Goal: Information Seeking & Learning: Check status

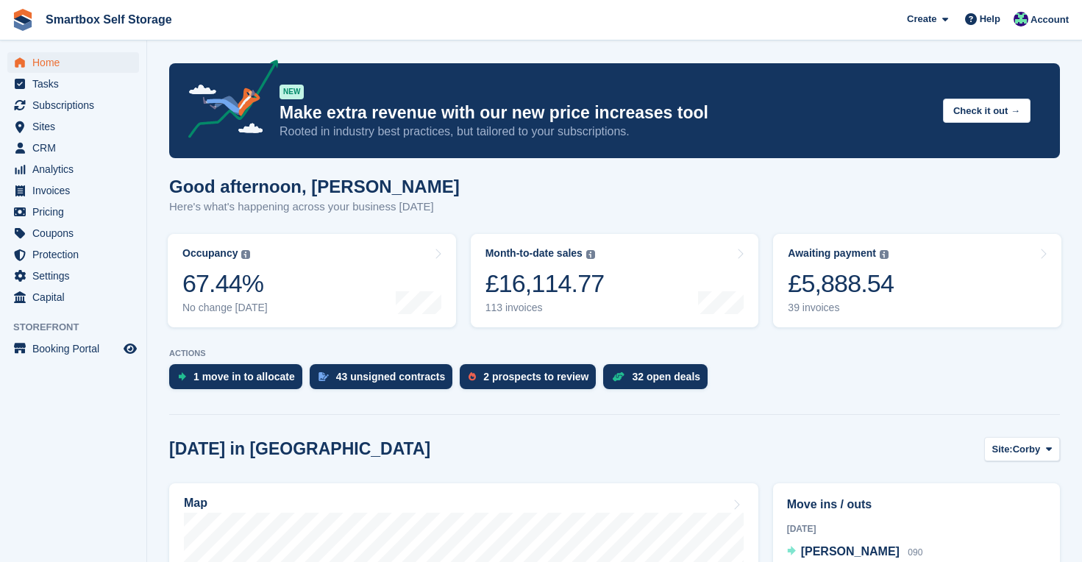
click at [46, 63] on span "Home" at bounding box center [76, 62] width 88 height 21
click at [49, 173] on span "Analytics" at bounding box center [76, 169] width 88 height 21
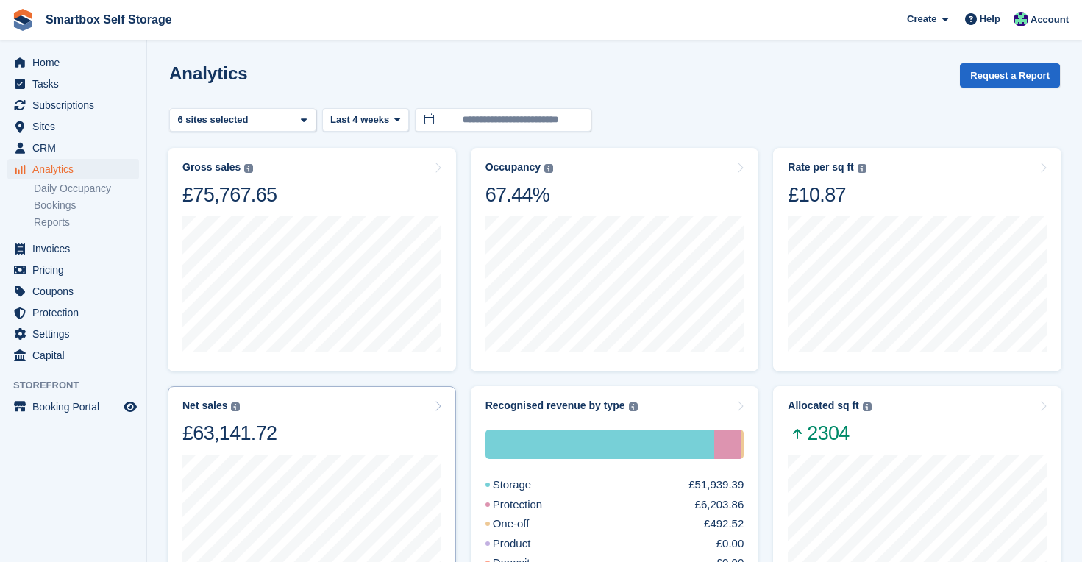
click at [351, 393] on div "Net sales The sum of all finalised invoices, after discount and excluding tax. …" at bounding box center [312, 498] width 288 height 224
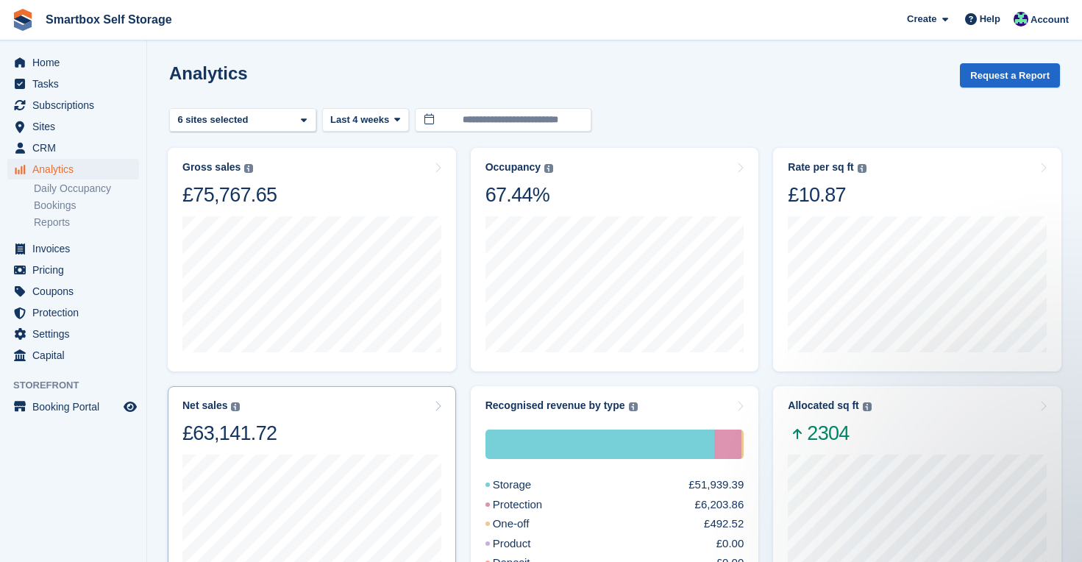
click at [367, 430] on div "Net sales The sum of all finalised invoices, after discount and excluding tax. …" at bounding box center [311, 422] width 259 height 46
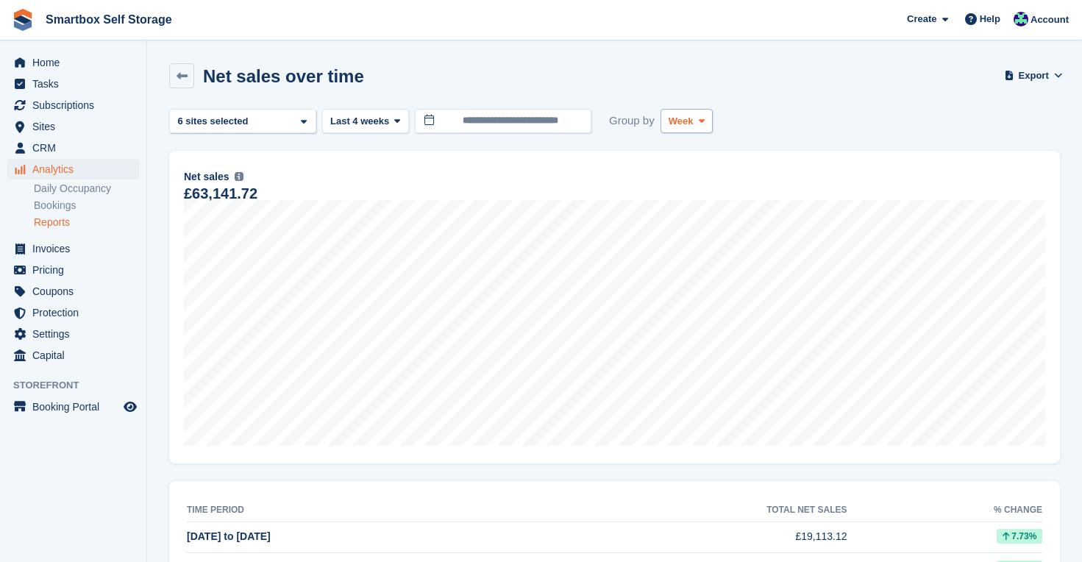
click at [694, 124] on span "Week" at bounding box center [681, 121] width 25 height 15
click at [682, 205] on link "Month" at bounding box center [731, 209] width 128 height 26
click at [380, 116] on span "Last 4 weeks" at bounding box center [359, 121] width 59 height 15
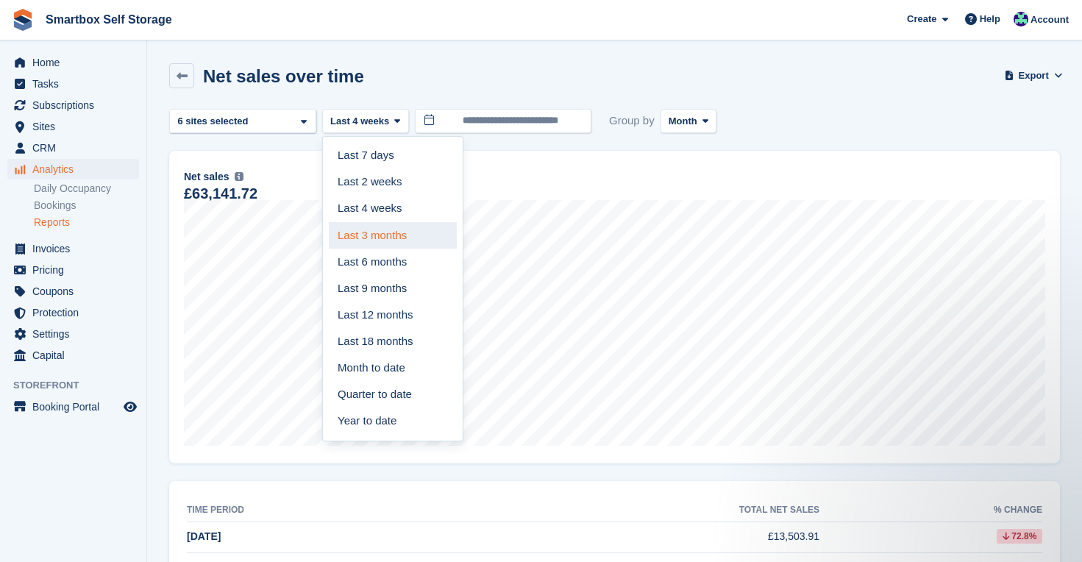
click at [391, 232] on link "Last 3 months" at bounding box center [393, 235] width 128 height 26
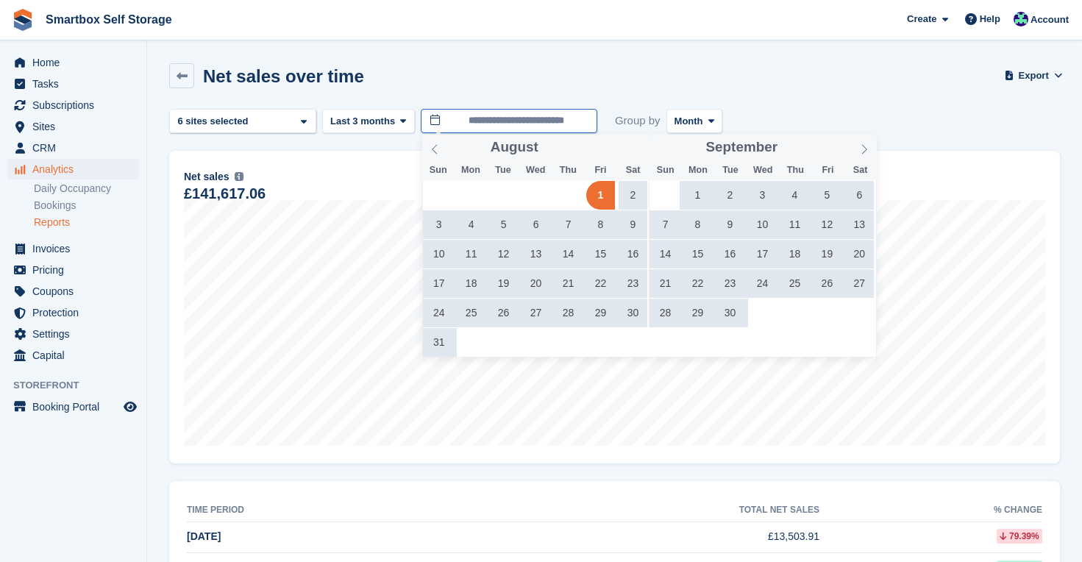
click at [540, 117] on input "**********" at bounding box center [509, 121] width 177 height 24
click at [697, 191] on span "1" at bounding box center [697, 195] width 29 height 29
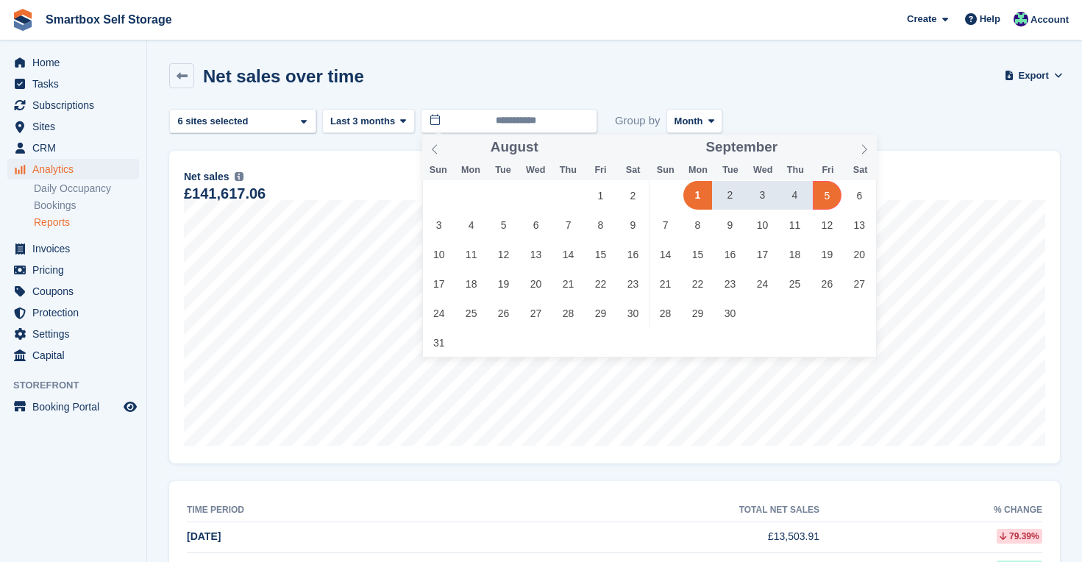
click at [828, 195] on span "5" at bounding box center [827, 195] width 29 height 29
type input "**********"
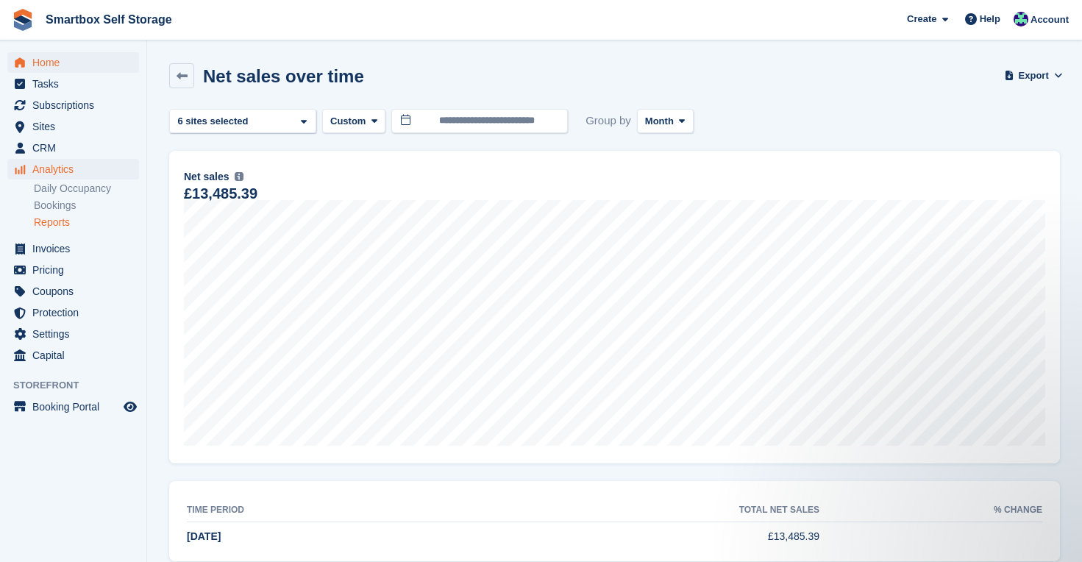
click at [46, 65] on span "Home" at bounding box center [76, 62] width 88 height 21
